Goal: Complete application form: Complete application form

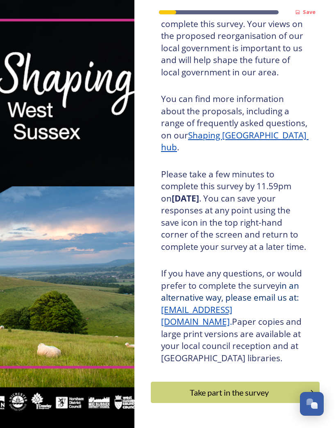
click at [256, 386] on div "Take part in the survey" at bounding box center [229, 392] width 148 height 12
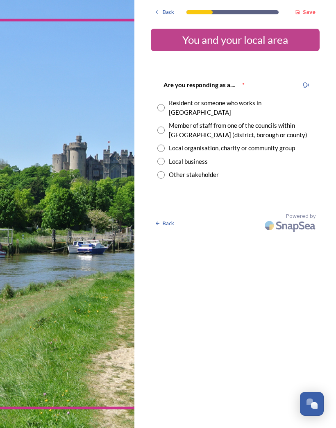
click at [164, 104] on input "radio" at bounding box center [160, 107] width 7 height 7
radio input "true"
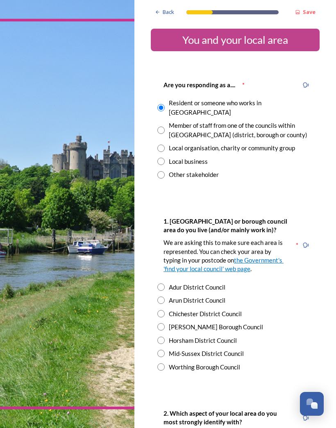
click at [164, 336] on input "radio" at bounding box center [160, 339] width 7 height 7
radio input "true"
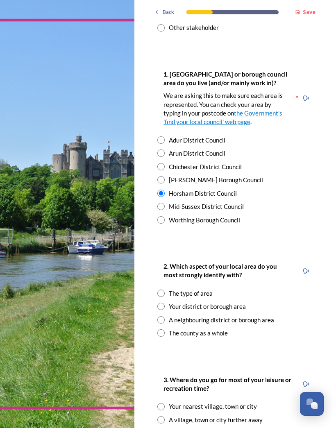
scroll to position [147, 0]
click at [161, 302] on input "radio" at bounding box center [160, 305] width 7 height 7
radio input "true"
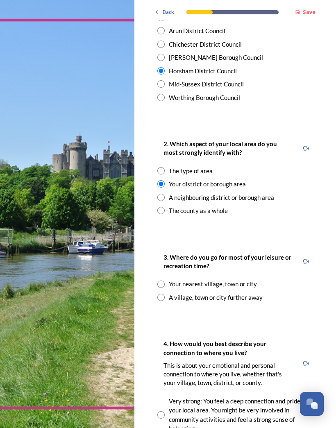
scroll to position [270, 0]
click at [163, 280] on input "radio" at bounding box center [160, 283] width 7 height 7
radio input "true"
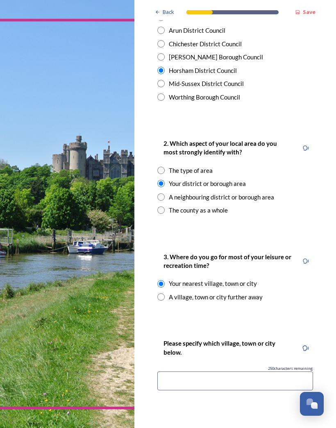
click at [218, 371] on input at bounding box center [235, 380] width 156 height 19
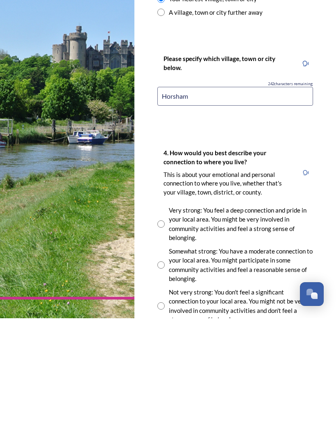
scroll to position [445, 0]
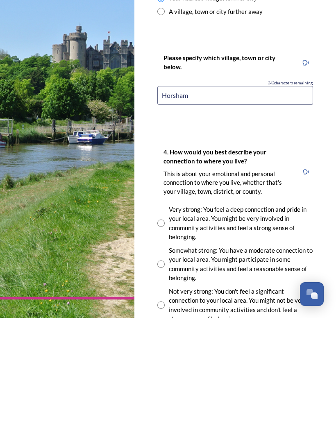
type input "Horsham"
click at [163, 370] on input "radio" at bounding box center [160, 373] width 7 height 7
radio input "true"
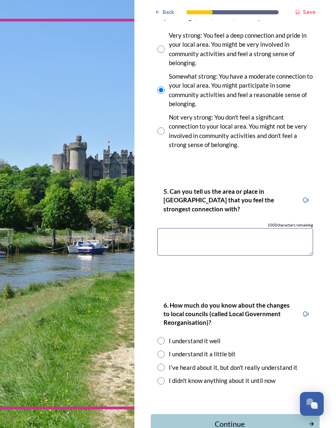
scroll to position [729, 0]
click at [161, 363] on input "radio" at bounding box center [160, 366] width 7 height 7
radio input "true"
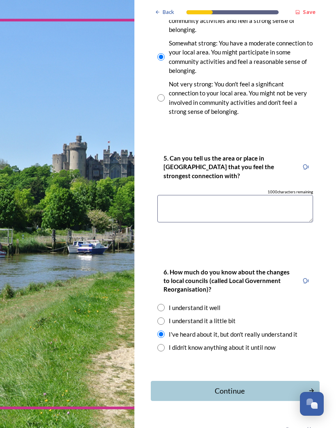
scroll to position [762, 0]
click at [244, 386] on div "Continue" at bounding box center [229, 391] width 149 height 11
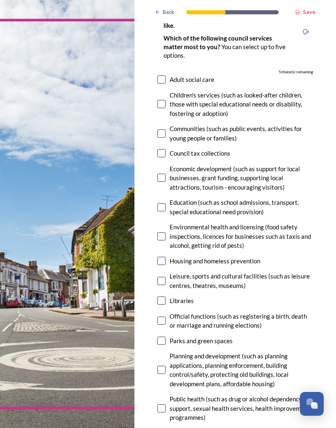
scroll to position [78, 0]
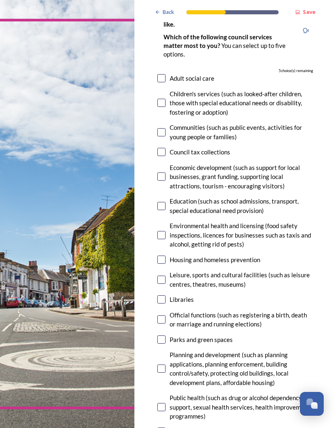
click at [161, 364] on input "checkbox" at bounding box center [161, 368] width 8 height 8
checkbox input "true"
click at [162, 335] on input "checkbox" at bounding box center [161, 339] width 8 height 8
checkbox input "true"
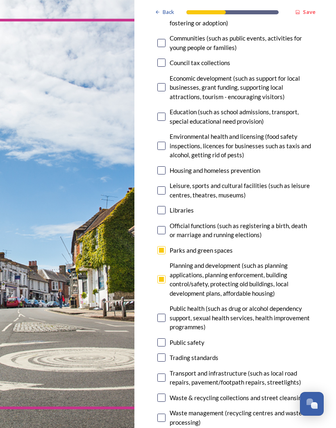
scroll to position [169, 0]
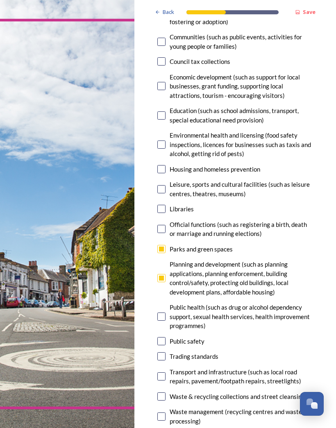
click at [159, 372] on input "checkbox" at bounding box center [161, 376] width 8 height 8
checkbox input "true"
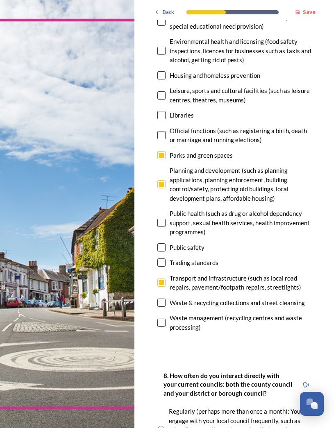
scroll to position [263, 0]
click at [163, 298] on input "checkbox" at bounding box center [161, 302] width 8 height 8
checkbox input "true"
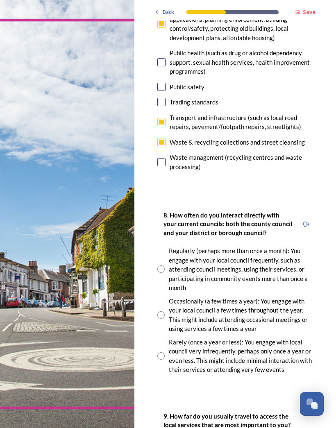
scroll to position [424, 0]
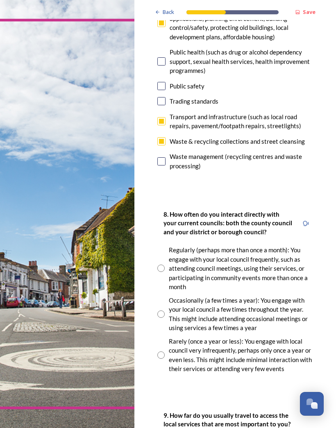
click at [158, 310] on input "radio" at bounding box center [160, 313] width 7 height 7
radio input "true"
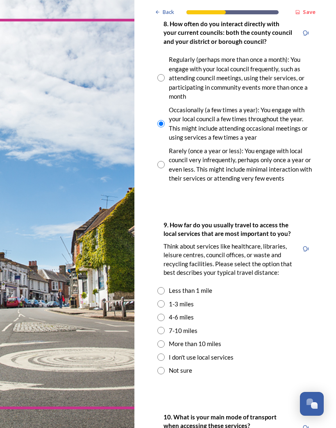
scroll to position [614, 0]
click at [160, 326] on input "radio" at bounding box center [160, 329] width 7 height 7
radio input "true"
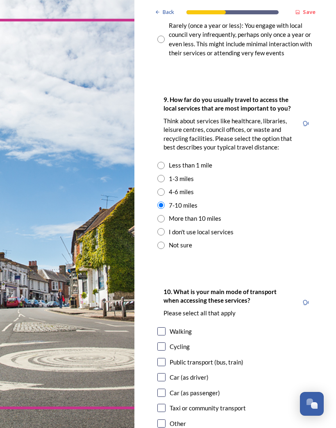
scroll to position [745, 0]
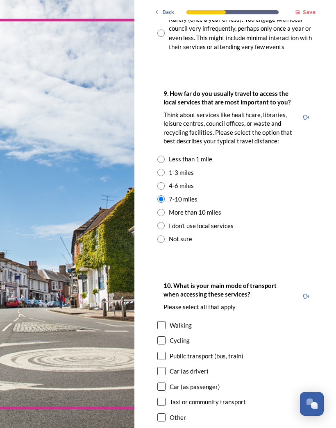
click at [134, 333] on img at bounding box center [67, 214] width 134 height 428
click at [160, 367] on input "checkbox" at bounding box center [161, 371] width 8 height 8
checkbox input "true"
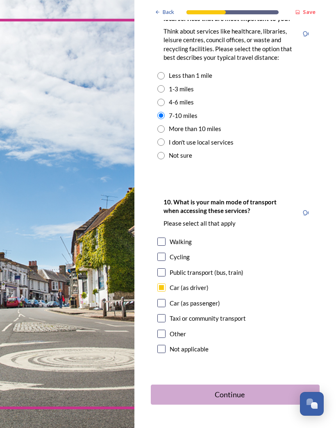
scroll to position [828, 0]
click at [176, 389] on div "Continue" at bounding box center [229, 394] width 149 height 11
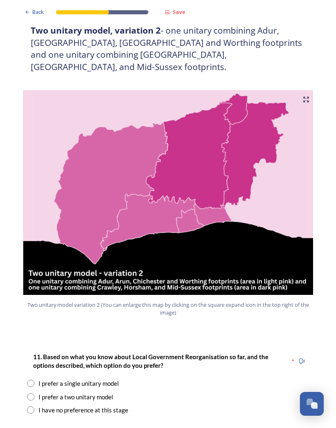
scroll to position [794, 0]
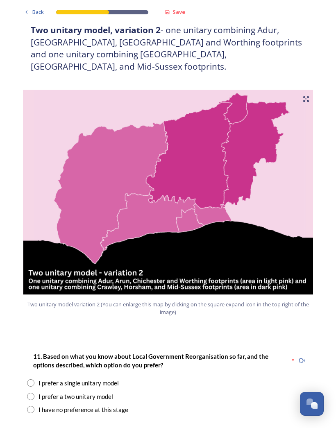
click at [29, 392] on input "radio" at bounding box center [30, 395] width 7 height 7
radio input "true"
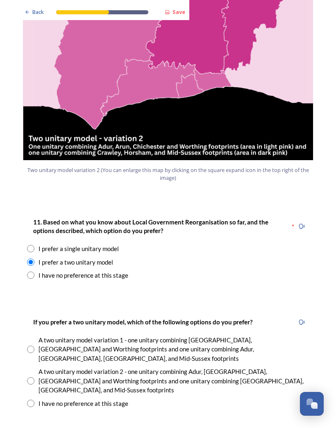
scroll to position [934, 0]
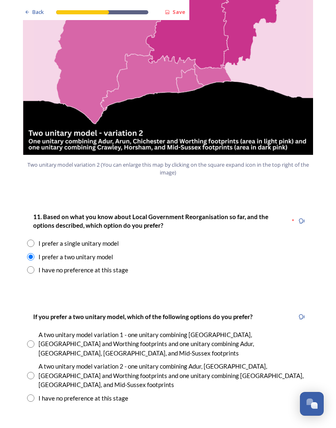
click at [32, 372] on input "radio" at bounding box center [30, 375] width 7 height 7
radio input "true"
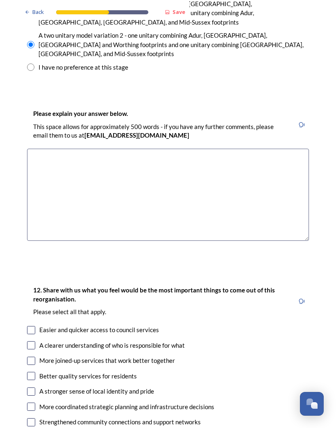
scroll to position [1264, 0]
click at [33, 356] on input "checkbox" at bounding box center [31, 360] width 8 height 8
checkbox input "true"
click at [35, 372] on input "checkbox" at bounding box center [31, 376] width 8 height 8
checkbox input "true"
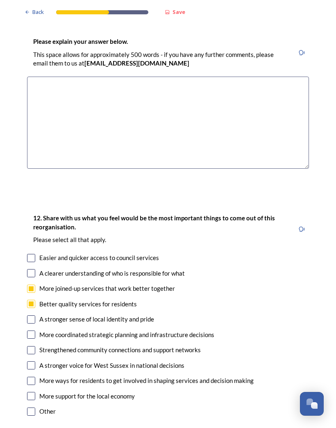
scroll to position [1337, 0]
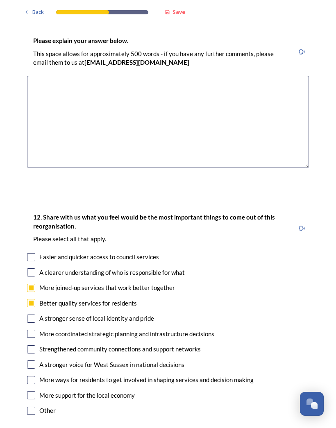
click at [34, 329] on input "checkbox" at bounding box center [31, 333] width 8 height 8
checkbox input "true"
click at [32, 360] on input "checkbox" at bounding box center [31, 364] width 8 height 8
checkbox input "true"
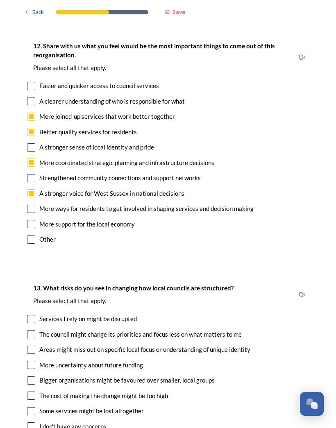
scroll to position [1509, 0]
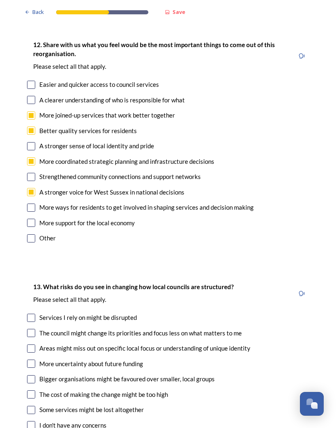
click at [34, 314] on input "checkbox" at bounding box center [31, 318] width 8 height 8
checkbox input "true"
click at [33, 329] on input "checkbox" at bounding box center [31, 333] width 8 height 8
checkbox input "true"
click at [34, 344] on input "checkbox" at bounding box center [31, 348] width 8 height 8
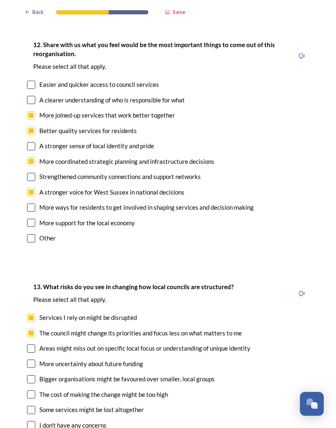
checkbox input "true"
click at [34, 406] on input "checkbox" at bounding box center [31, 410] width 8 height 8
checkbox input "true"
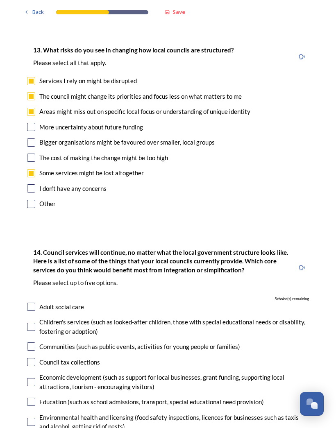
scroll to position [1746, 0]
click at [34, 358] on input "checkbox" at bounding box center [31, 362] width 8 height 8
checkbox input "true"
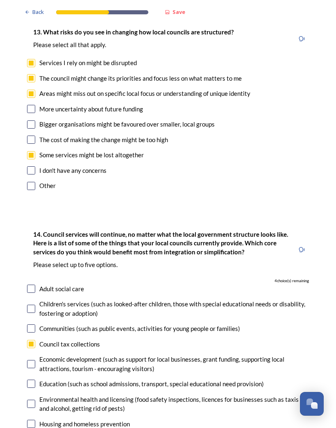
scroll to position [1764, 0]
click at [32, 379] on input "checkbox" at bounding box center [31, 383] width 8 height 8
checkbox input "true"
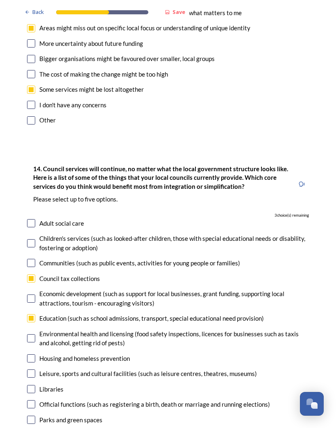
scroll to position [1829, 0]
click at [33, 369] on input "checkbox" at bounding box center [31, 373] width 8 height 8
checkbox input "true"
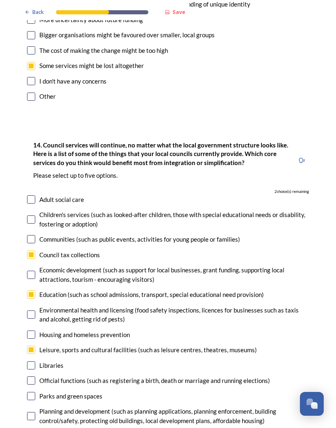
scroll to position [1853, 0]
click at [34, 412] on input "checkbox" at bounding box center [31, 416] width 8 height 8
checkbox input "true"
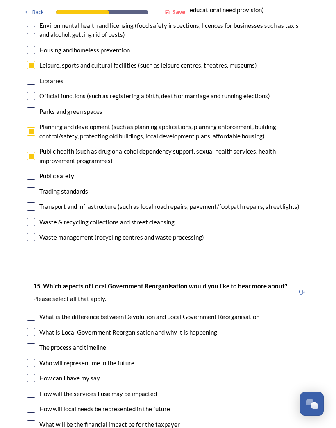
scroll to position [2138, 0]
click at [34, 328] on input "checkbox" at bounding box center [31, 332] width 8 height 8
checkbox input "true"
click at [33, 343] on input "checkbox" at bounding box center [31, 347] width 8 height 8
checkbox input "true"
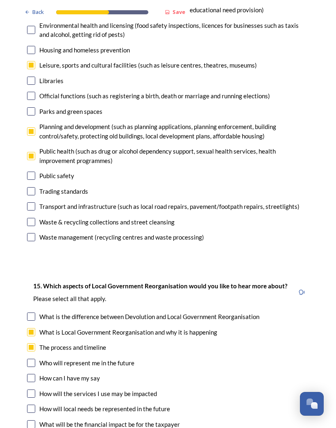
click at [32, 359] on input "checkbox" at bounding box center [31, 363] width 8 height 8
checkbox input "true"
click at [34, 389] on input "checkbox" at bounding box center [31, 393] width 8 height 8
checkbox input "true"
click at [34, 420] on input "checkbox" at bounding box center [31, 424] width 8 height 8
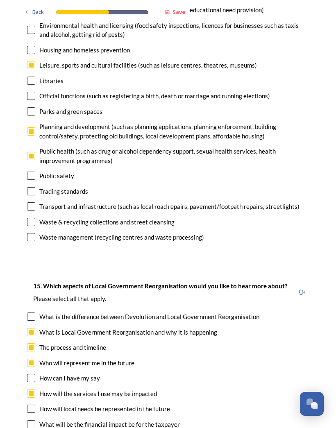
checkbox input "true"
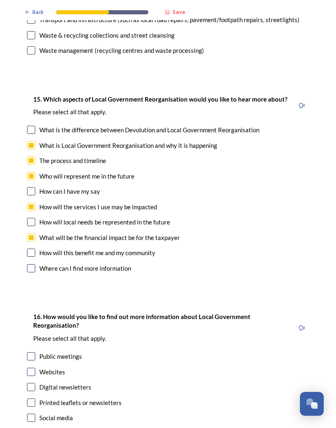
scroll to position [2341, 0]
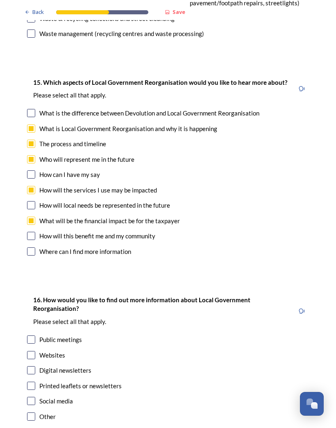
click at [33, 366] on input "checkbox" at bounding box center [31, 370] width 8 height 8
checkbox input "true"
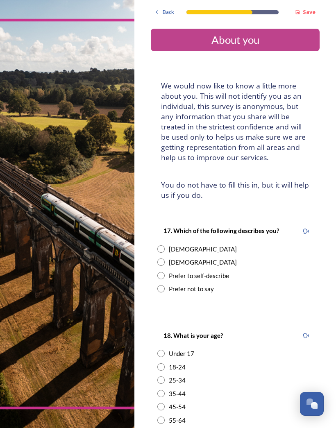
click at [162, 258] on input "radio" at bounding box center [160, 261] width 7 height 7
radio input "true"
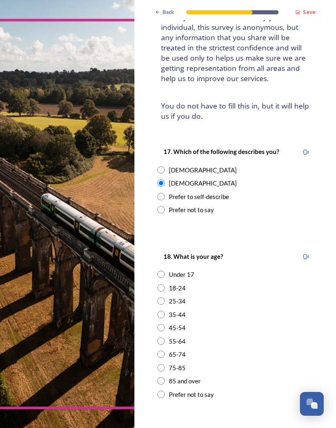
scroll to position [79, 0]
click at [164, 338] on input "radio" at bounding box center [160, 341] width 7 height 7
radio input "true"
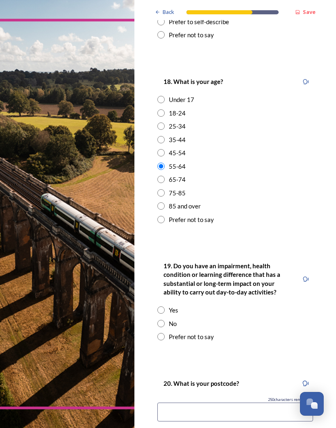
scroll to position [254, 0]
click at [162, 320] on input "radio" at bounding box center [160, 323] width 7 height 7
radio input "true"
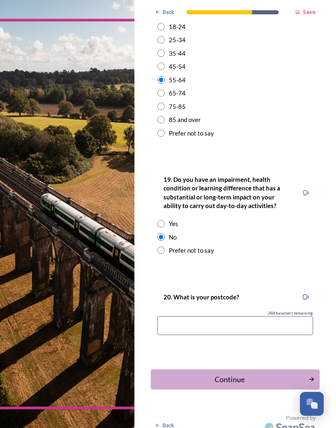
scroll to position [339, 0]
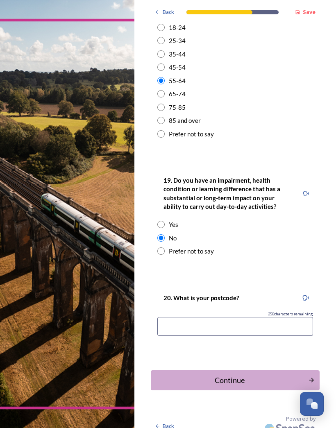
click at [241, 374] on div "Continue" at bounding box center [229, 379] width 149 height 11
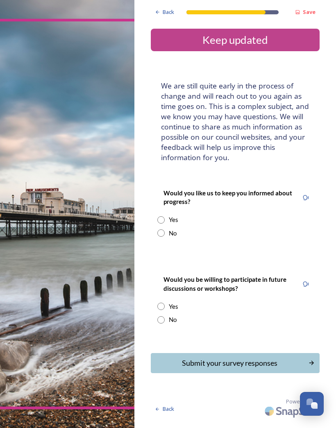
click at [158, 217] on input "radio" at bounding box center [160, 219] width 7 height 7
radio input "true"
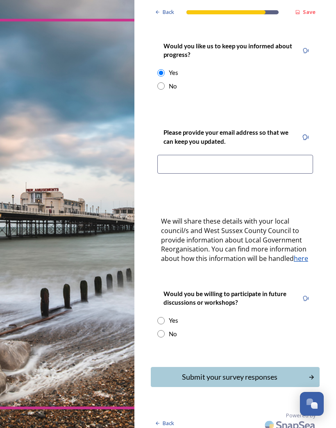
scroll to position [147, 0]
click at [160, 330] on input "radio" at bounding box center [160, 333] width 7 height 7
radio input "true"
click at [164, 367] on button "Submit your survey responses" at bounding box center [235, 377] width 169 height 20
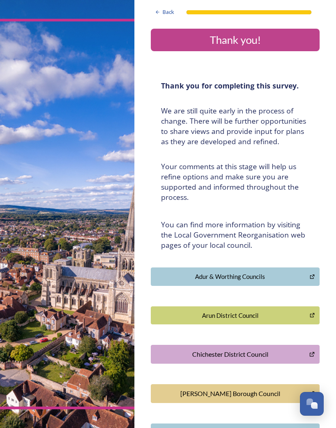
scroll to position [0, 0]
